Goal: Find specific page/section: Find specific page/section

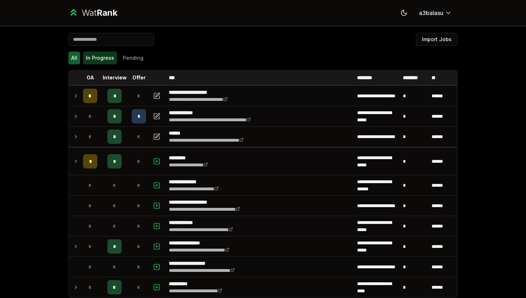
click at [99, 62] on button "In Progress" at bounding box center [100, 58] width 34 height 13
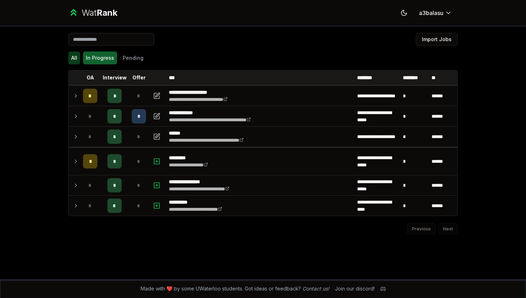
click at [75, 58] on button "All" at bounding box center [74, 58] width 12 height 13
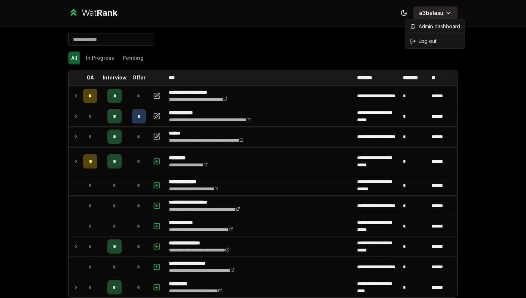
click at [438, 13] on html "**********" at bounding box center [263, 149] width 526 height 298
click at [421, 28] on span "Admin dashboard" at bounding box center [440, 26] width 42 height 7
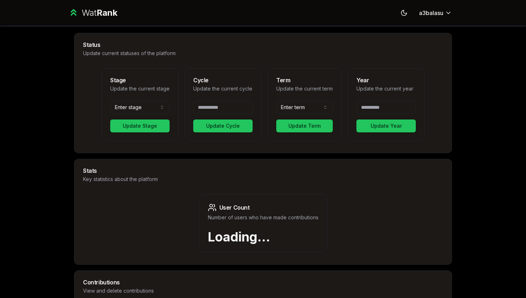
select select "*****"
select select "******"
type input "*"
type input "****"
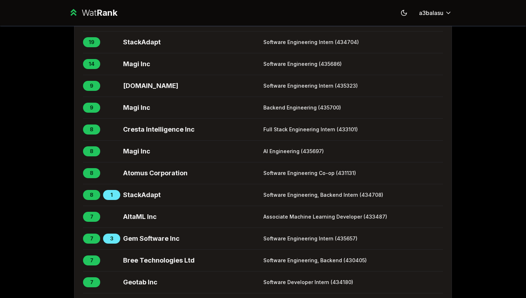
scroll to position [351, 0]
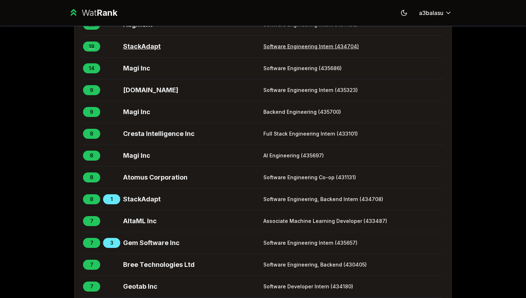
click at [132, 52] on span "StackAdapt" at bounding box center [191, 47] width 137 height 10
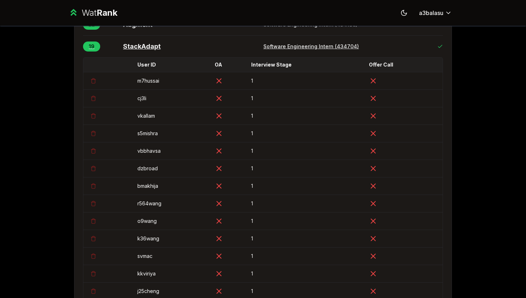
click at [132, 52] on span "StackAdapt" at bounding box center [191, 47] width 137 height 10
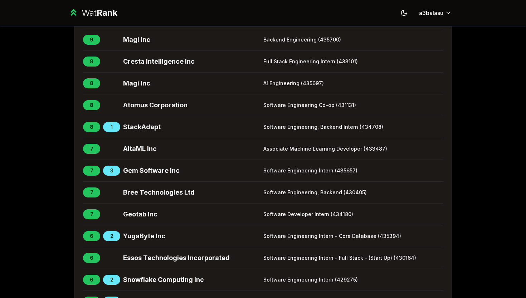
scroll to position [498, 0]
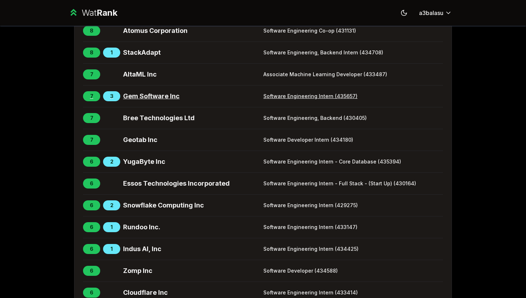
click at [137, 101] on span "Gem Software Inc" at bounding box center [191, 96] width 137 height 10
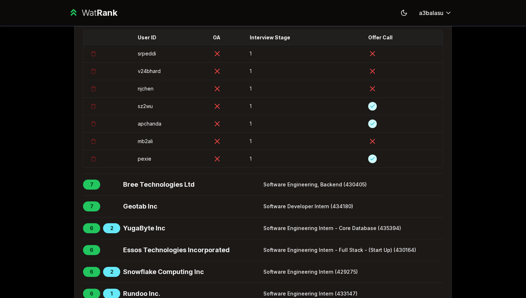
scroll to position [576, 0]
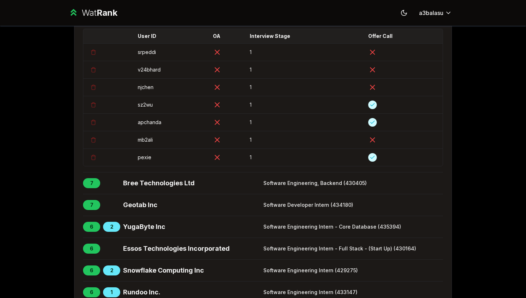
click at [142, 23] on span "Gem Software Inc" at bounding box center [191, 18] width 137 height 10
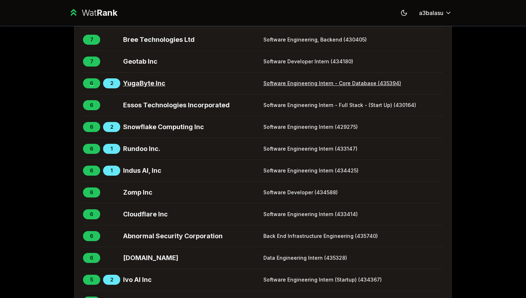
click at [145, 88] on span "YugaByte Inc" at bounding box center [191, 83] width 137 height 10
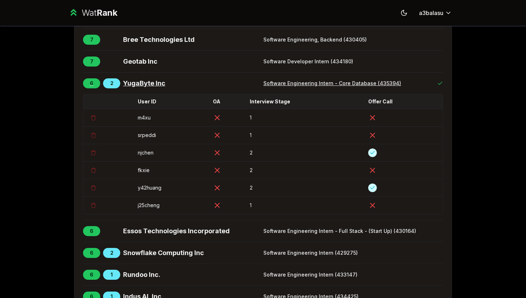
click at [145, 88] on span "YugaByte Inc" at bounding box center [191, 83] width 137 height 10
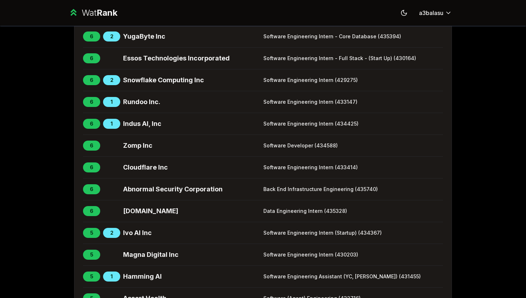
scroll to position [629, 0]
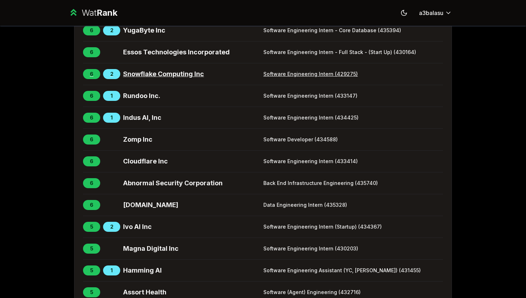
click at [141, 79] on span "Snowflake Computing Inc" at bounding box center [191, 74] width 137 height 10
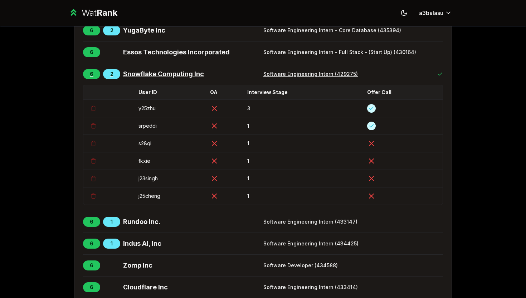
click at [141, 79] on span "Snowflake Computing Inc" at bounding box center [191, 74] width 137 height 10
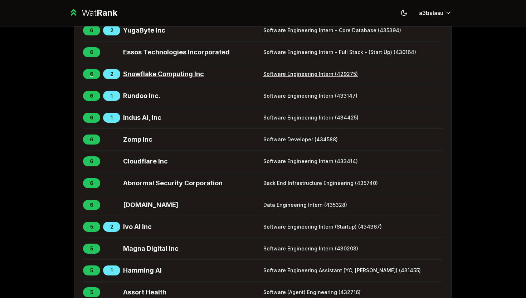
scroll to position [666, 0]
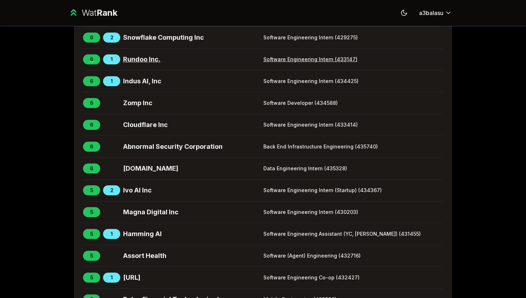
click at [137, 64] on span "Rundoo Inc." at bounding box center [191, 59] width 137 height 10
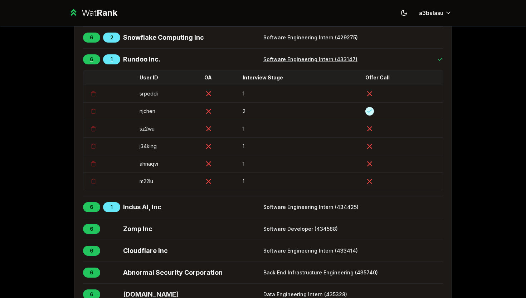
click at [137, 64] on span "Rundoo Inc." at bounding box center [191, 59] width 137 height 10
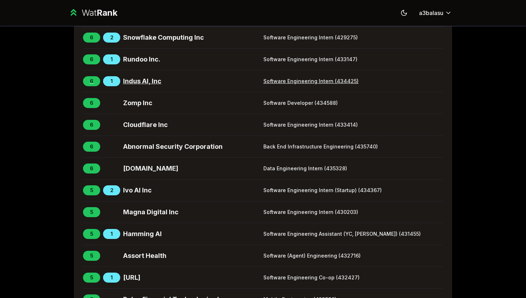
click at [139, 86] on span "Indus AI, Inc" at bounding box center [191, 81] width 137 height 10
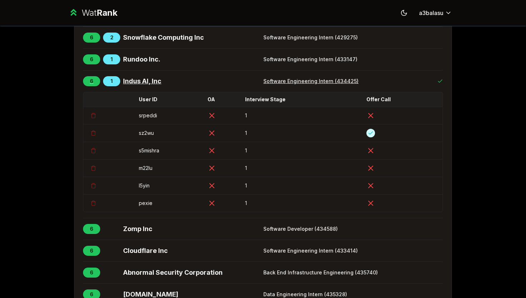
click at [139, 86] on span "Indus AI, Inc" at bounding box center [191, 81] width 137 height 10
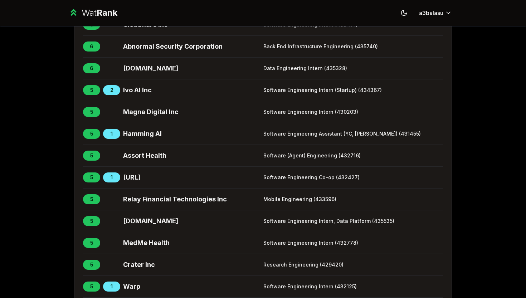
scroll to position [1211, 0]
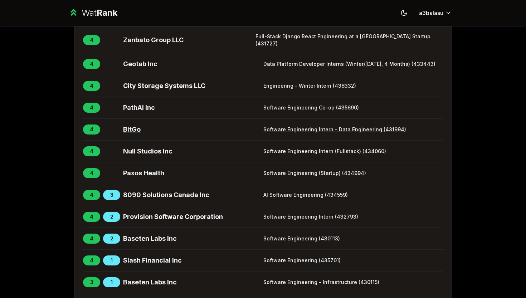
click at [140, 135] on span "BitGo" at bounding box center [191, 130] width 137 height 10
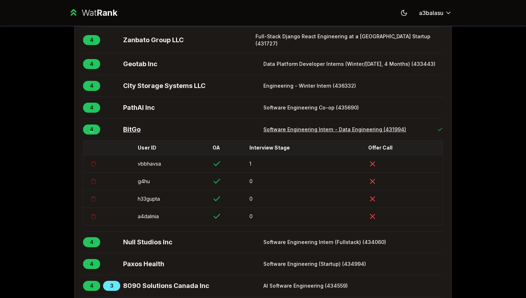
click at [140, 135] on span "BitGo" at bounding box center [191, 130] width 137 height 10
